Goal: Task Accomplishment & Management: Manage account settings

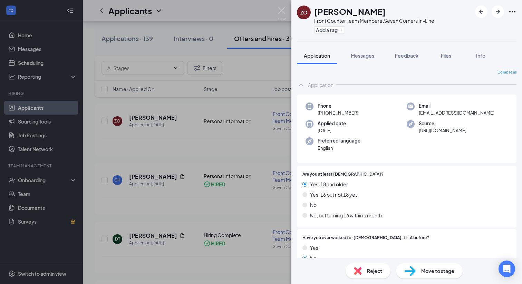
scroll to position [770, 0]
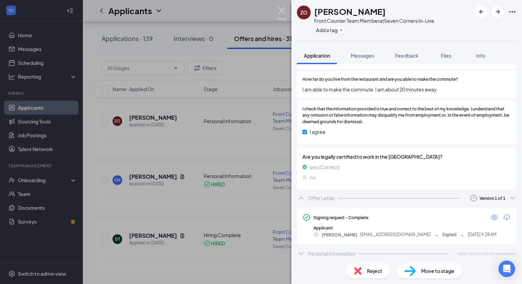
click at [282, 12] on img at bounding box center [281, 13] width 9 height 13
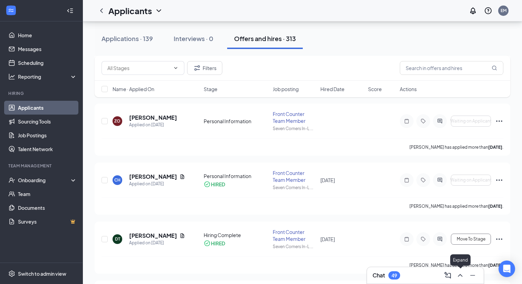
click at [461, 277] on icon "ChevronUp" at bounding box center [460, 275] width 8 height 8
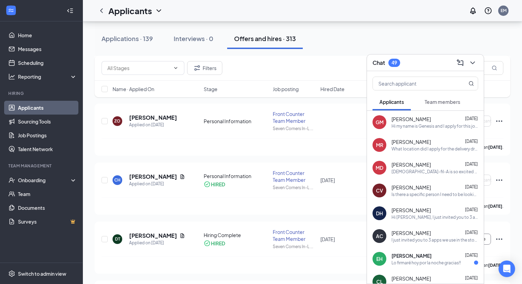
click at [455, 101] on span "Team members" at bounding box center [442, 102] width 36 height 6
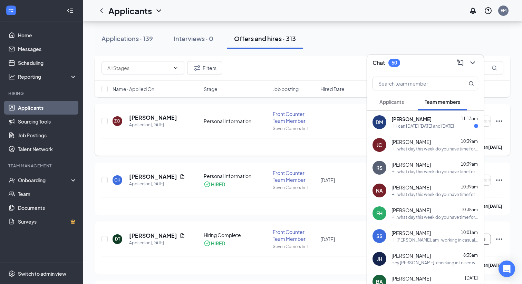
click at [338, 110] on div "ZO [PERSON_NAME] Applied on [DATE] Personal Information Front Counter Team Memb…" at bounding box center [302, 124] width 402 height 28
click at [165, 116] on h5 "[PERSON_NAME]" at bounding box center [153, 118] width 48 height 8
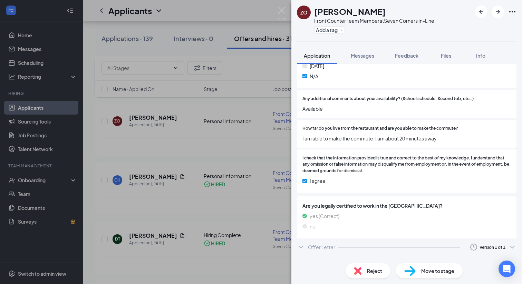
scroll to position [731, 0]
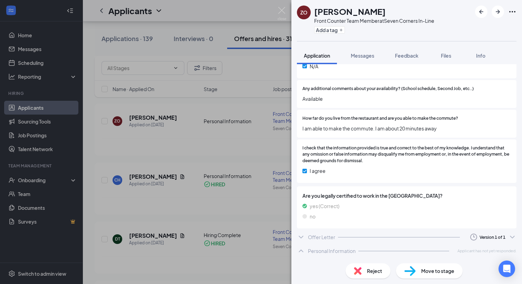
click at [317, 250] on div "Personal Information" at bounding box center [332, 250] width 48 height 7
click at [243, 234] on div "ZO [PERSON_NAME] Front Counter Team Member at Seven Corners In-Line Add a tag A…" at bounding box center [261, 142] width 522 height 284
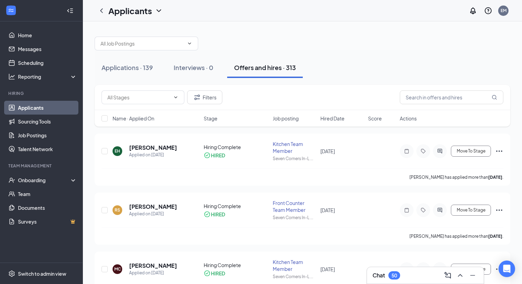
click at [469, 279] on button at bounding box center [472, 275] width 11 height 11
click at [508, 245] on icon "ChatActive" at bounding box center [506, 245] width 7 height 7
click at [459, 277] on icon "ChevronUp" at bounding box center [460, 275] width 8 height 8
